Goal: Use online tool/utility: Utilize a website feature to perform a specific function

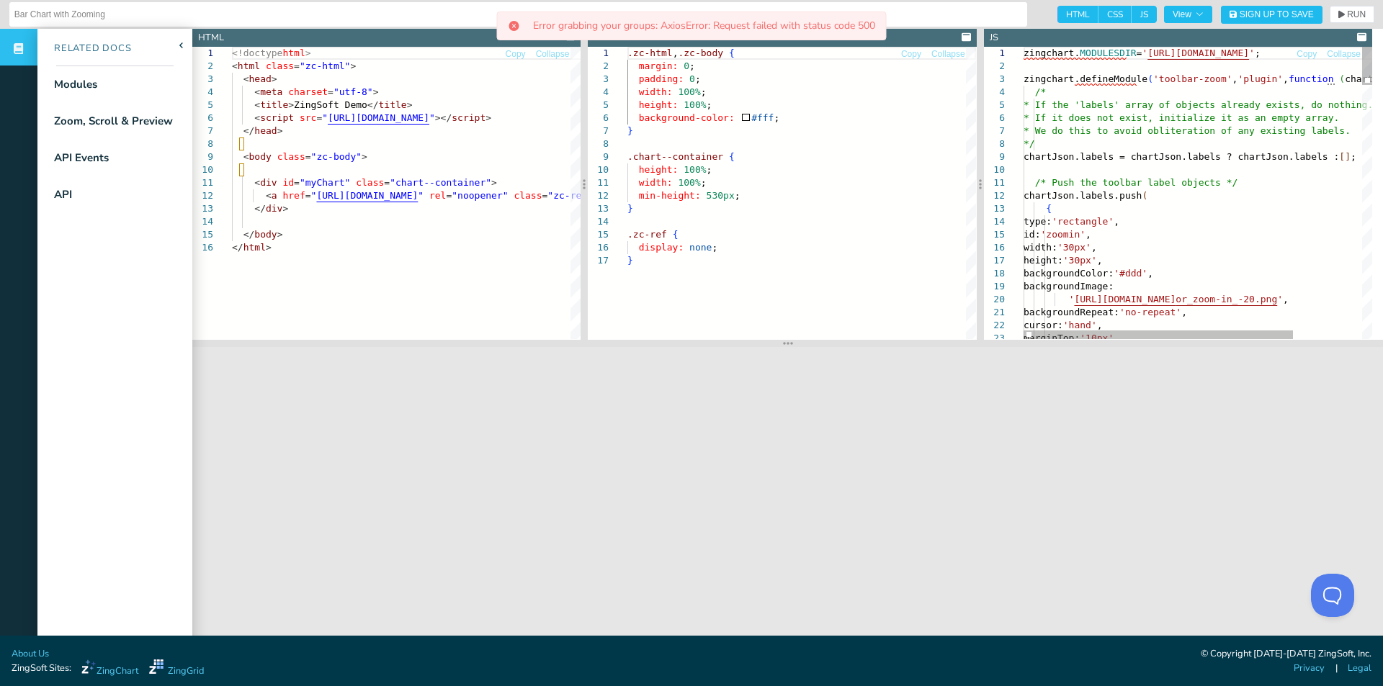
type textarea "/* Push the toolbar label objects */ chartJson.labels.push( { type: 'rectangle'…"
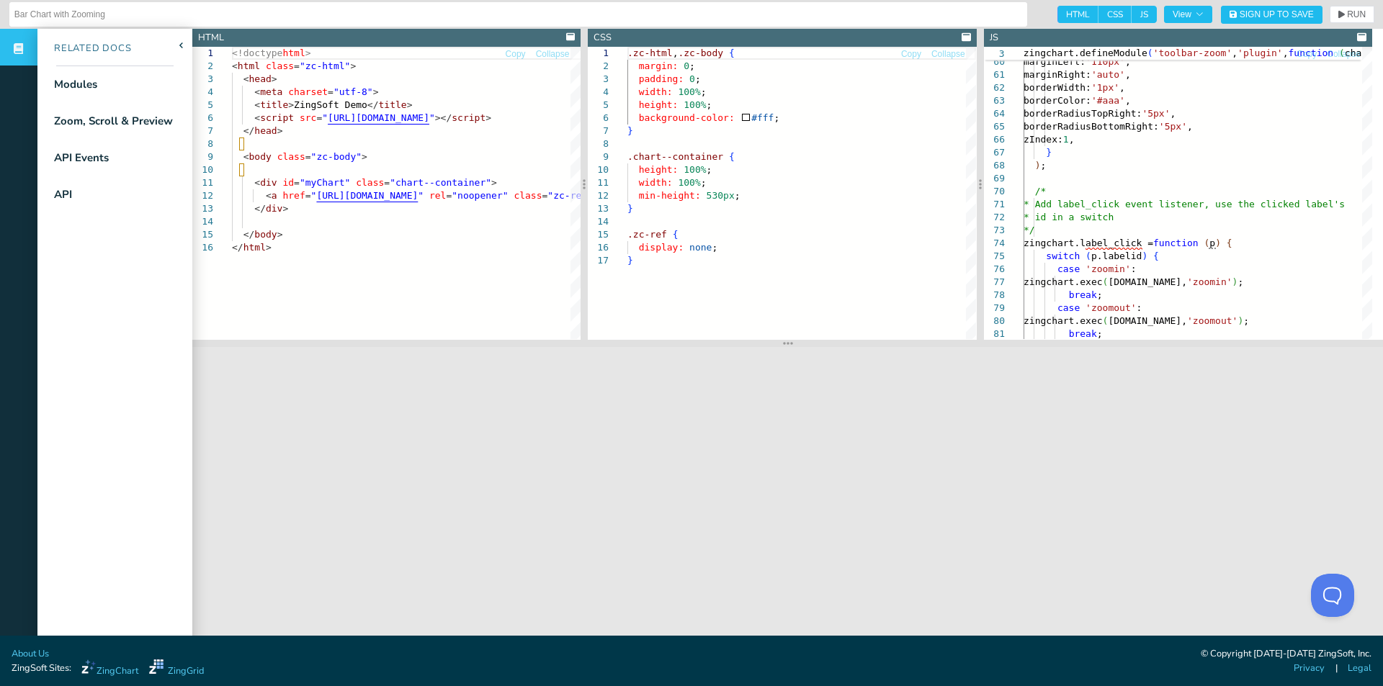
click at [144, 440] on nav "Related Docs Modules Zoom, Scroll & Preview API Events API" at bounding box center [114, 372] width 155 height 686
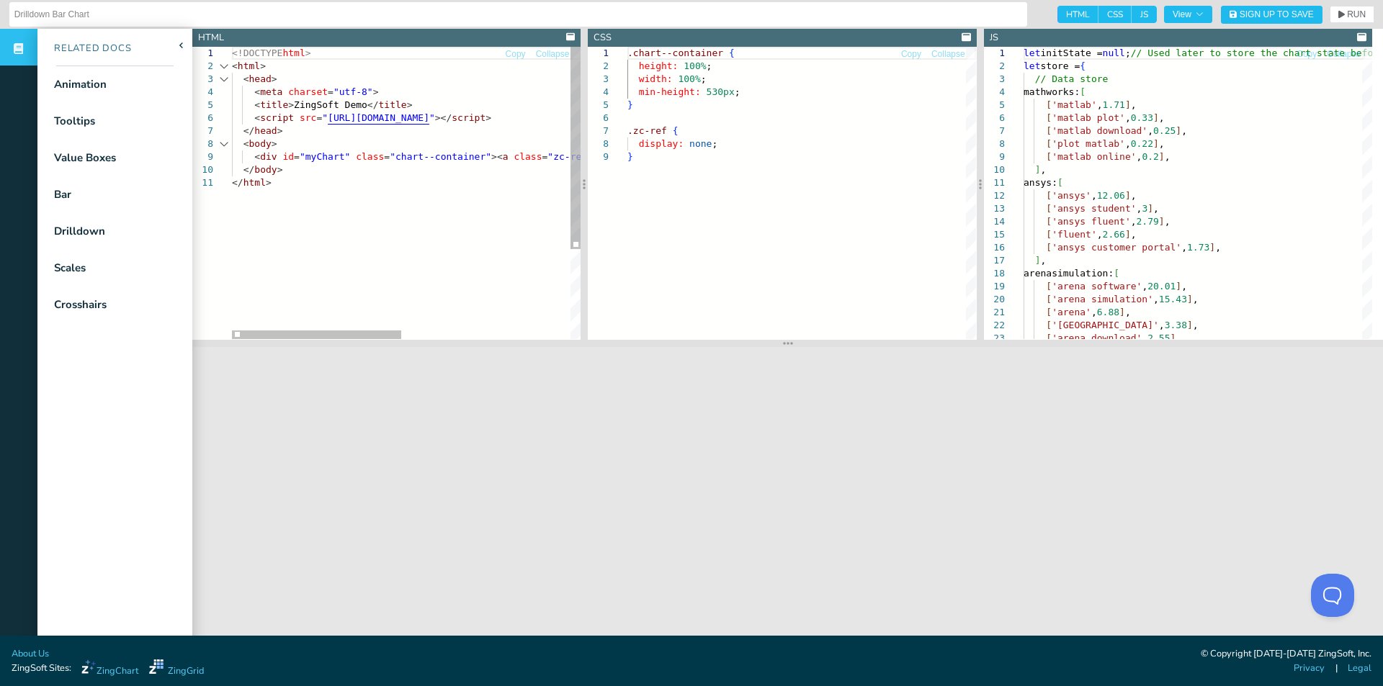
click at [230, 285] on div "1 2 3 4 5 6 7 8 9 10 11" at bounding box center [212, 258] width 40 height 422
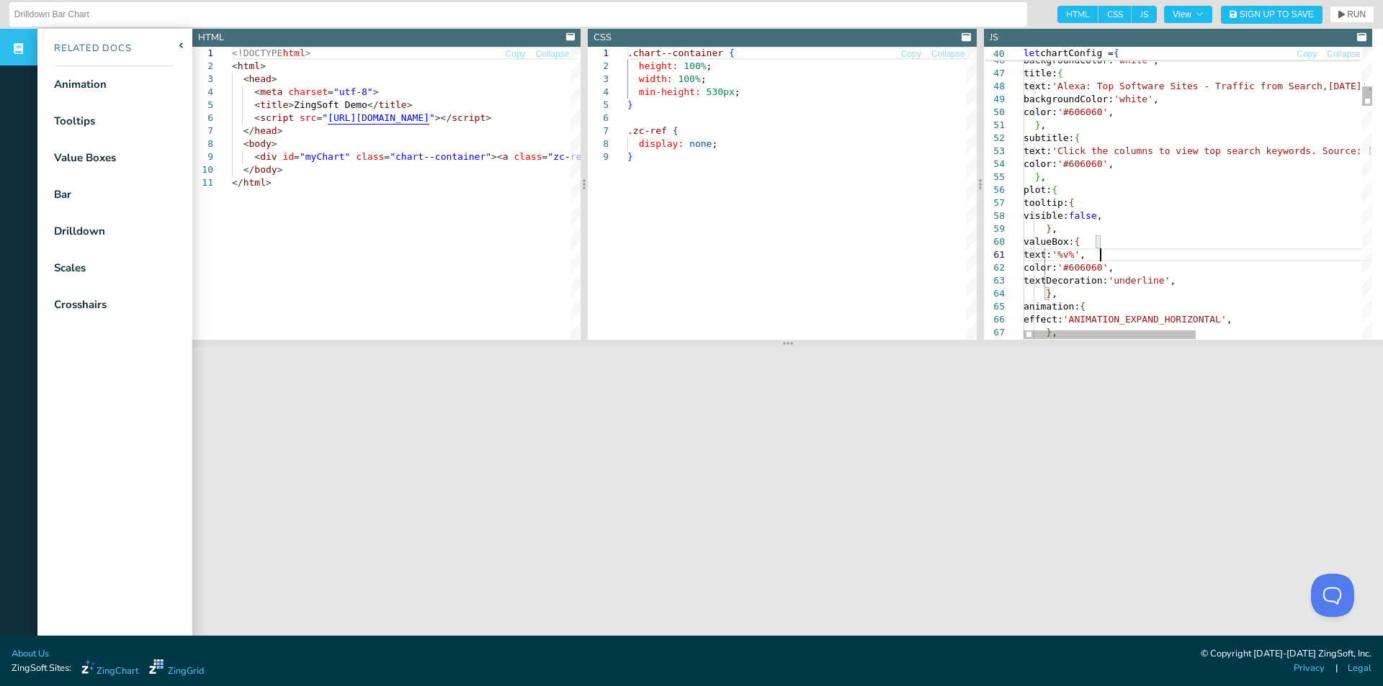
click at [1347, 17] on span "RUN" at bounding box center [1356, 14] width 19 height 9
type textarea "text: '%v', color: '#606060', textDecoration: 'underline', }, animation: { effe…"
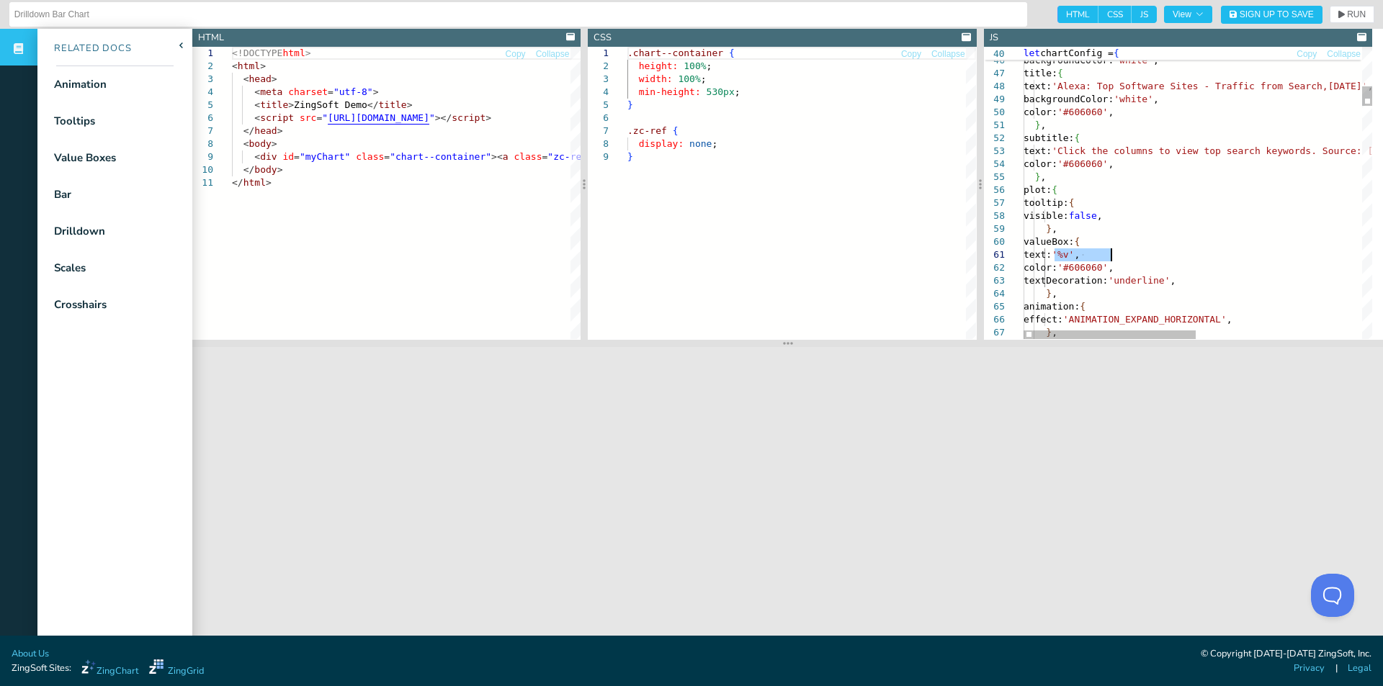
drag, startPoint x: 1052, startPoint y: 256, endPoint x: 1114, endPoint y: 255, distance: 61.2
click at [207, 14] on input "Drilldown Bar Chart" at bounding box center [518, 14] width 1008 height 23
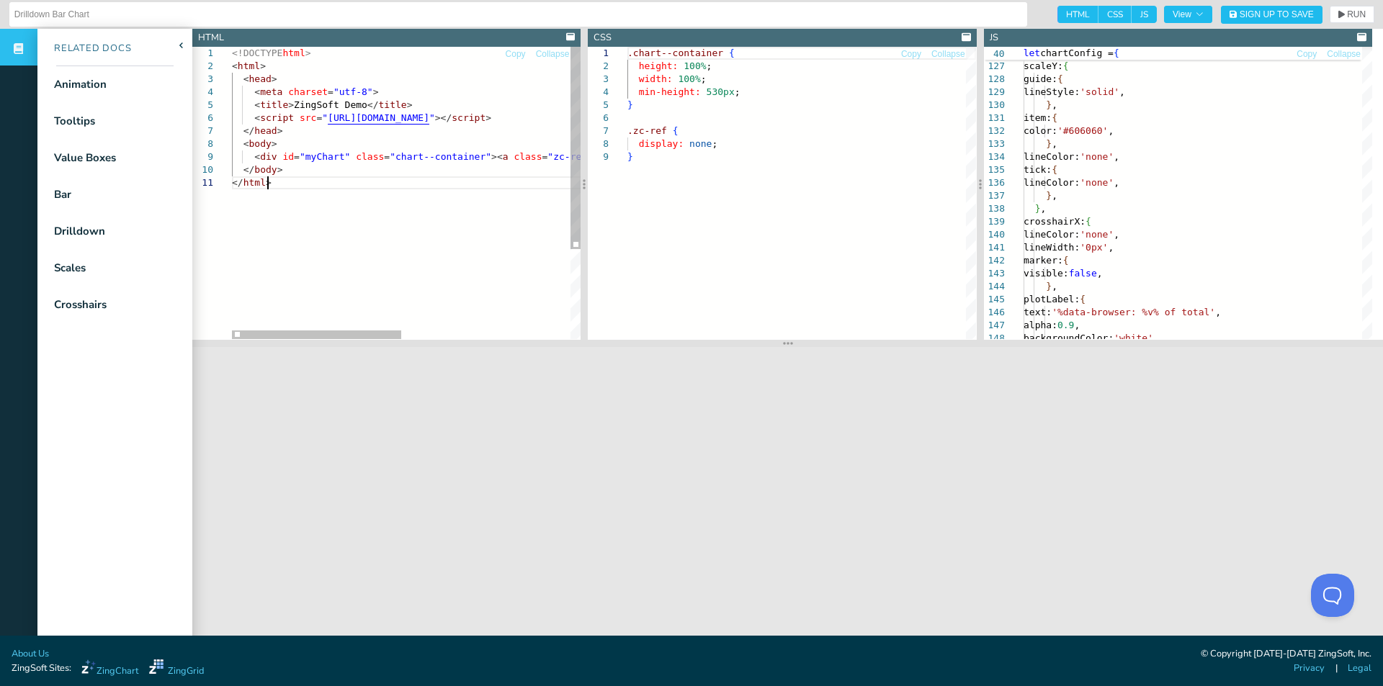
scroll to position [0, 0]
click at [233, 306] on div "<!DOCTYPE html > < html > < head > < meta charset = "utf-8" > < title > ZingSof…" at bounding box center [579, 258] width 694 height 422
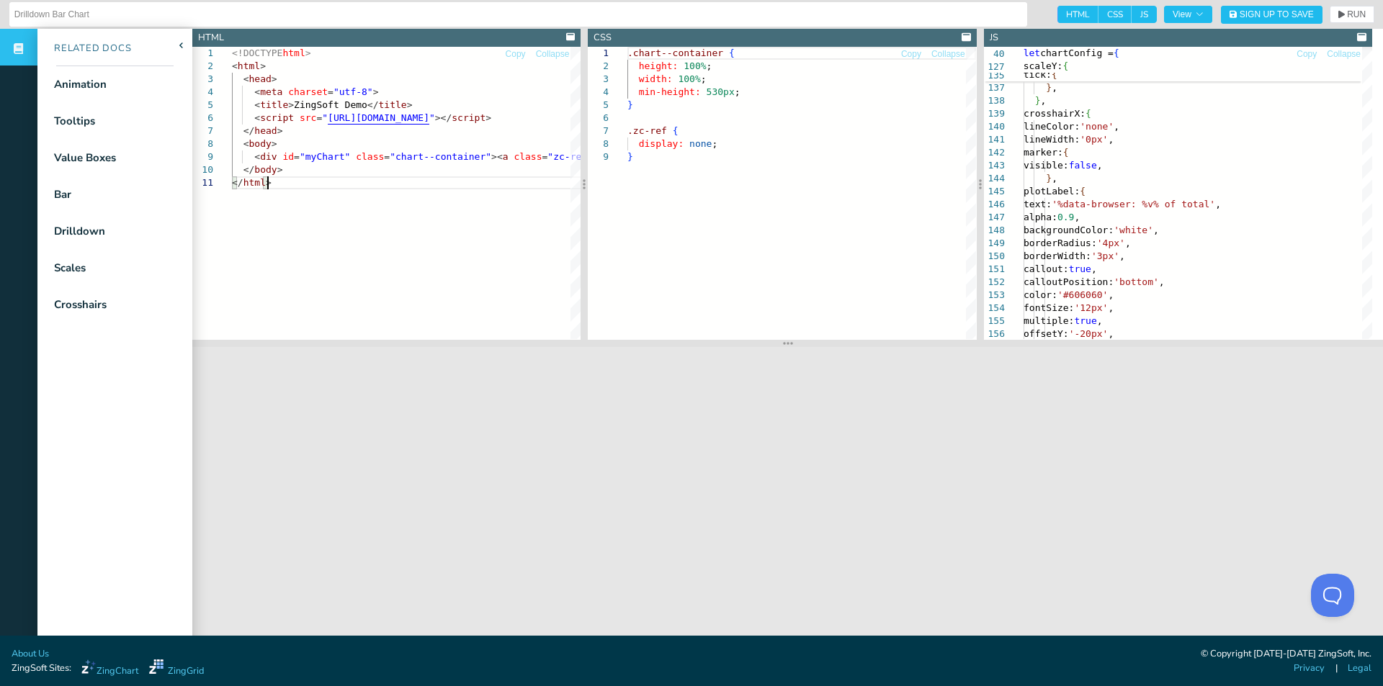
scroll to position [1, 40]
type textarea "</html>x"
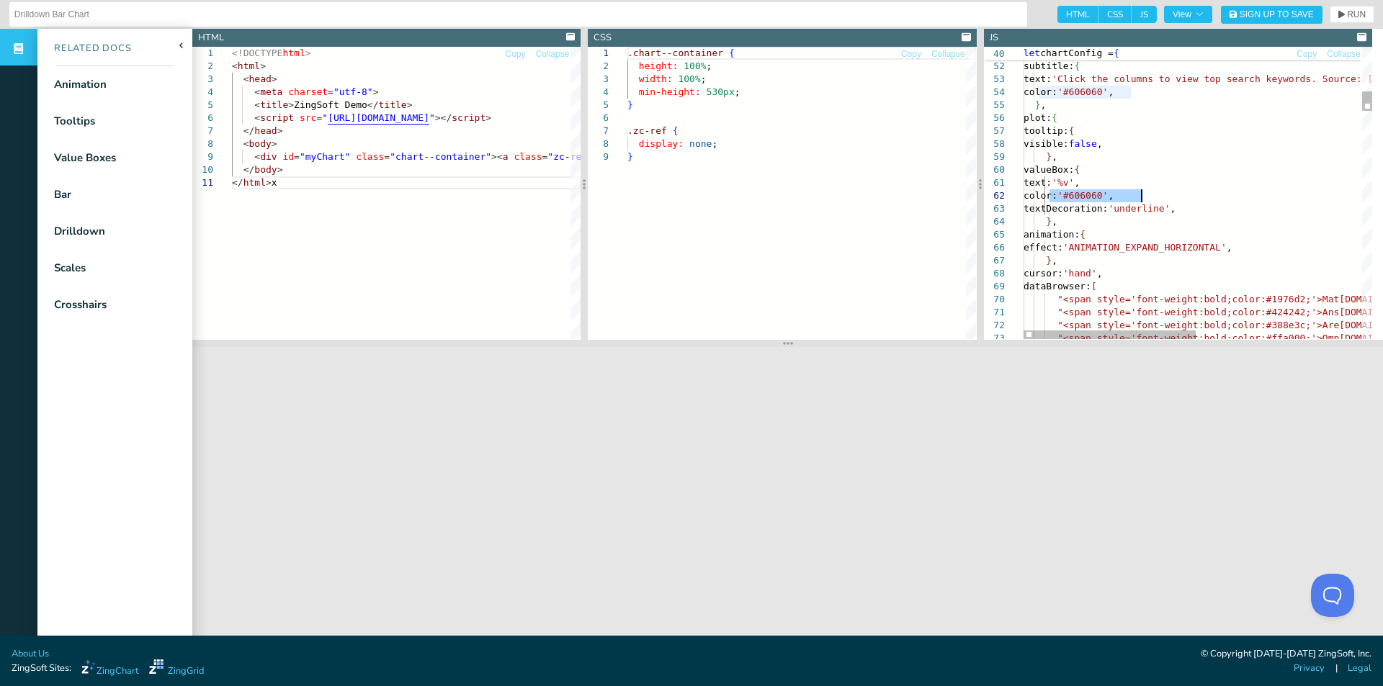
drag, startPoint x: 1051, startPoint y: 197, endPoint x: 1165, endPoint y: 197, distance: 114.5
click at [216, 292] on div "1 2 3 4 5 6 7 8 9 10 11" at bounding box center [212, 258] width 40 height 422
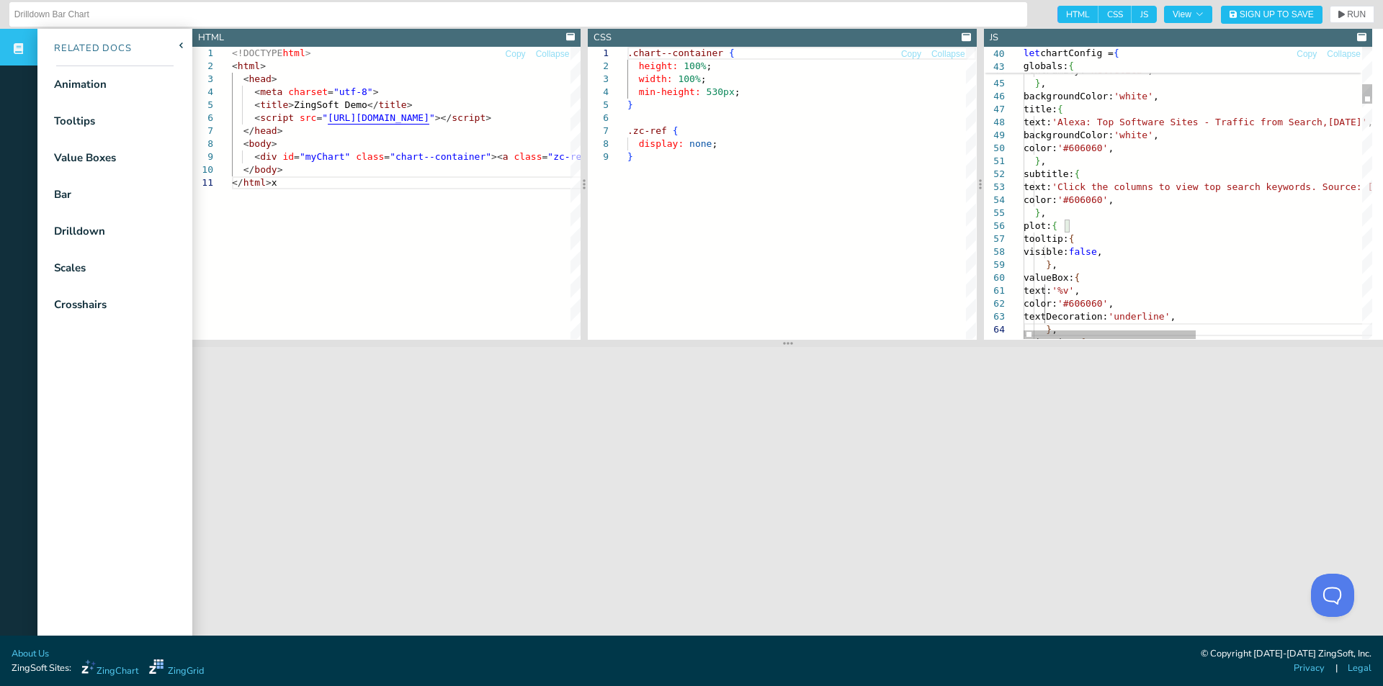
type textarea "}, subtitle: { text: 'Click the columns to view top search keywords. Source: [D…"
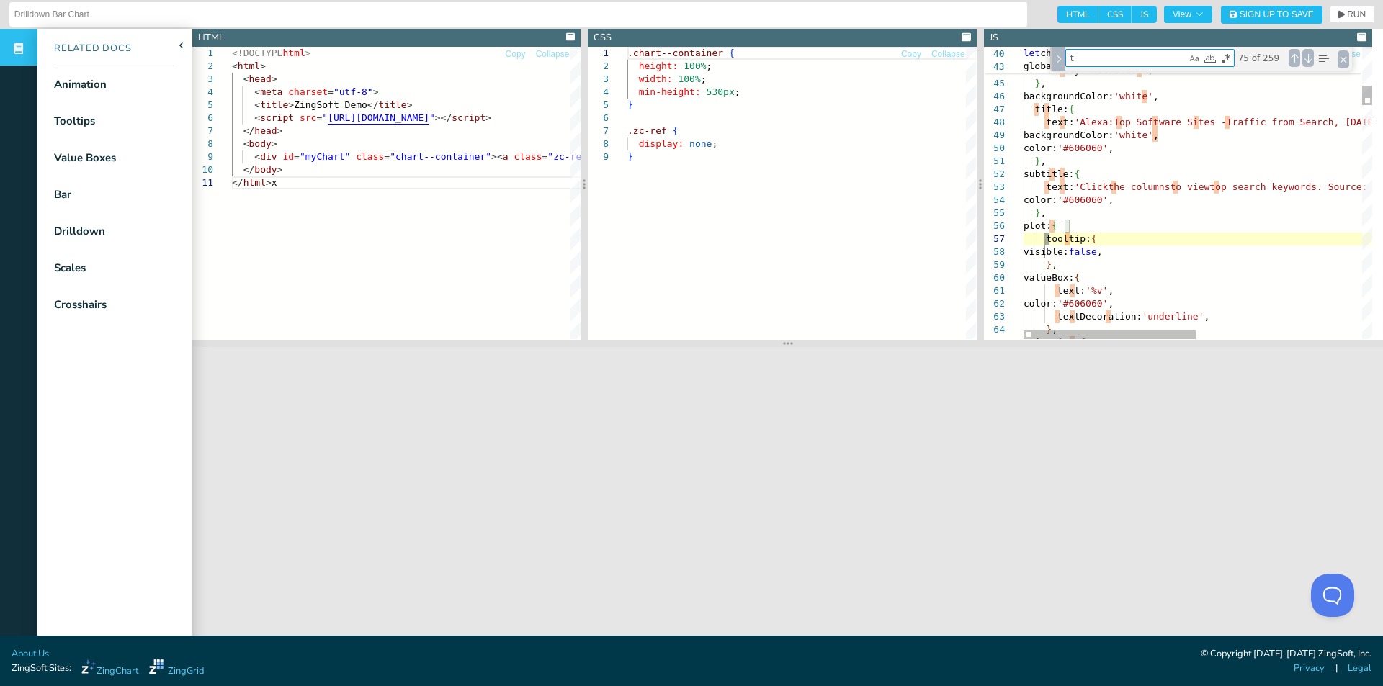
type textarea "ti"
type textarea "type: 'bar', theme: 'classic', globals: { fontFamily: 'Helvetica', }, backgroun…"
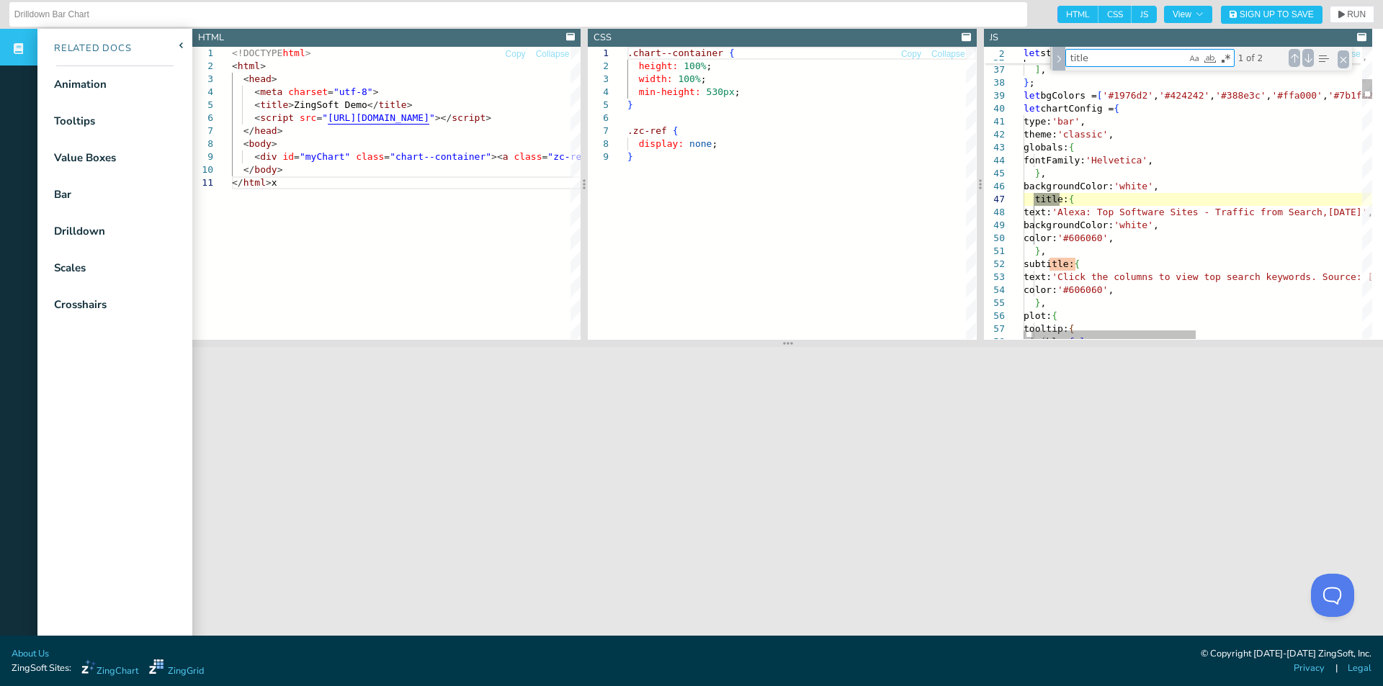
scroll to position [0, 0]
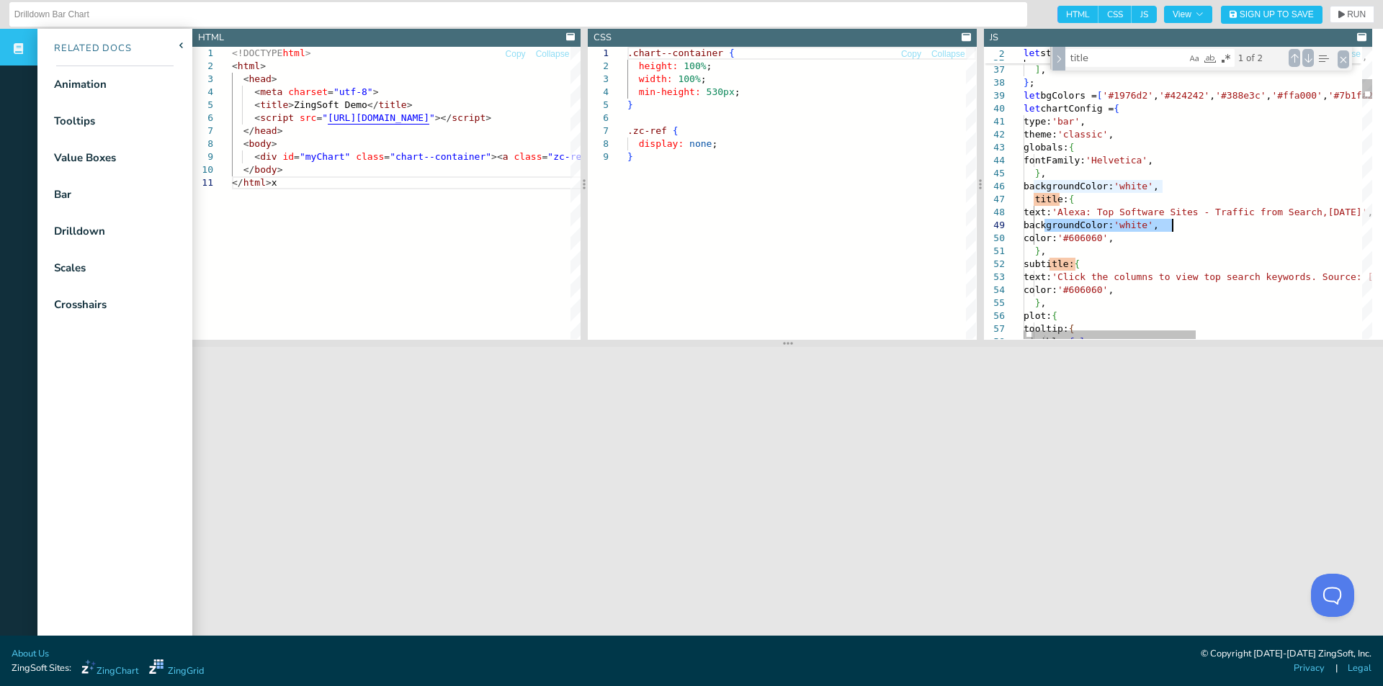
drag, startPoint x: 1041, startPoint y: 223, endPoint x: 1185, endPoint y: 225, distance: 143.3
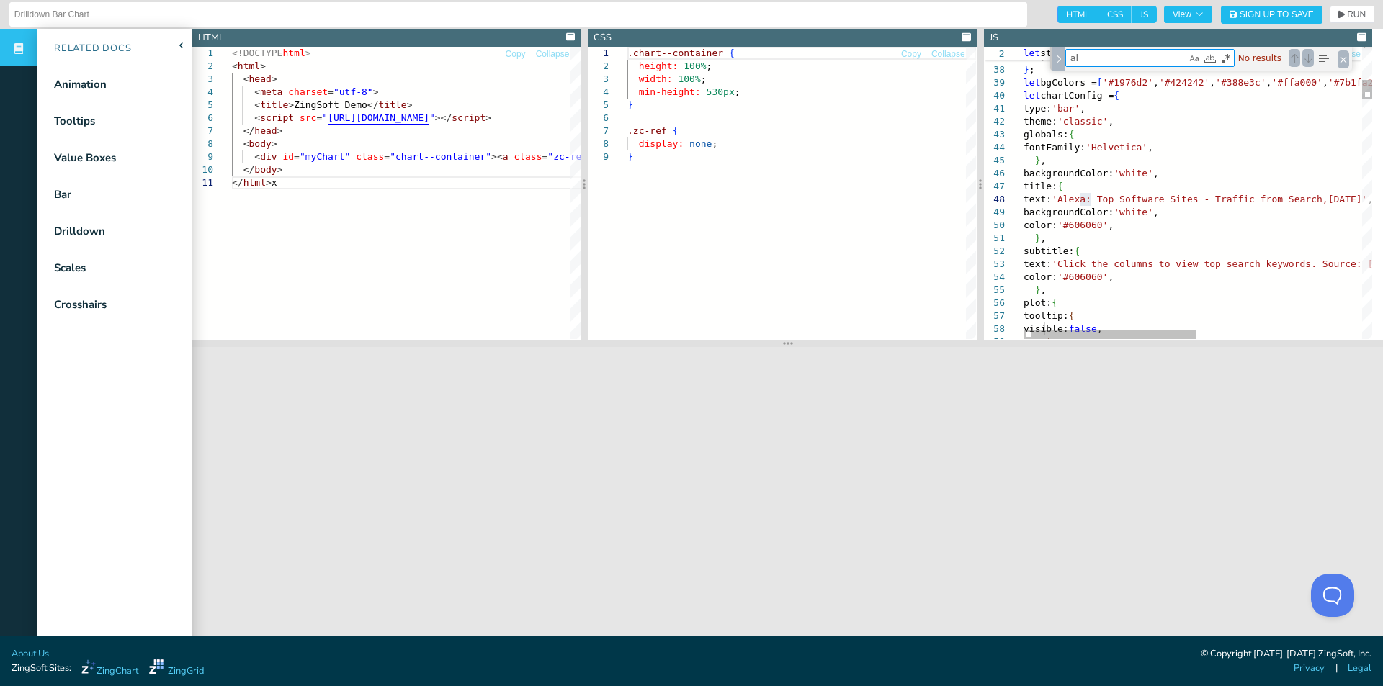
type textarea "a"
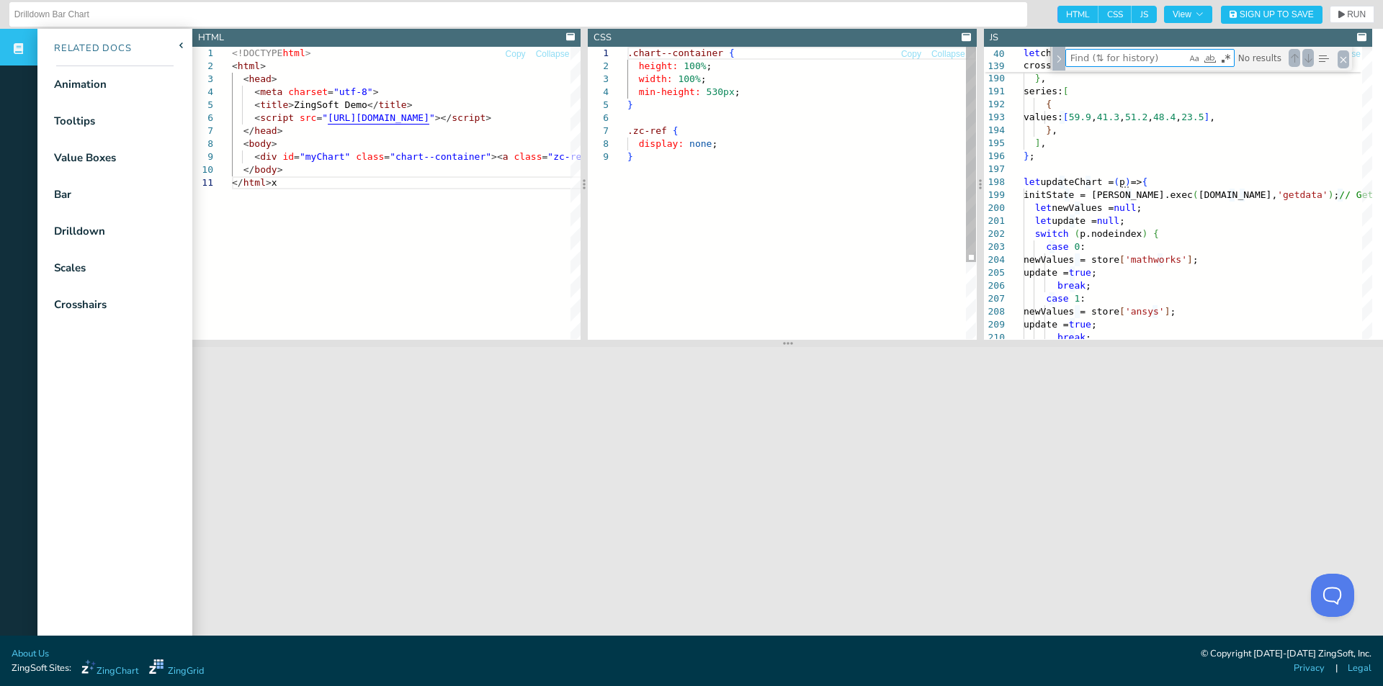
scroll to position [0, 4]
click at [809, 259] on div ".chart--container { height: 100% ; width: 100% ; min-height: 530px ; } .zc-ref …" at bounding box center [801, 245] width 349 height 396
